Goal: Transaction & Acquisition: Book appointment/travel/reservation

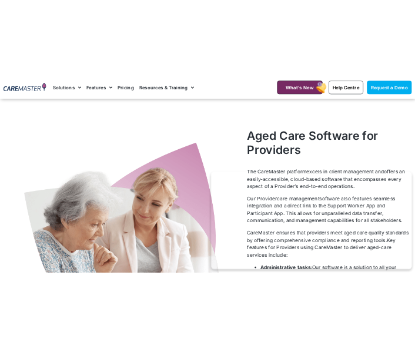
scroll to position [426, 0]
